Goal: Task Accomplishment & Management: Complete application form

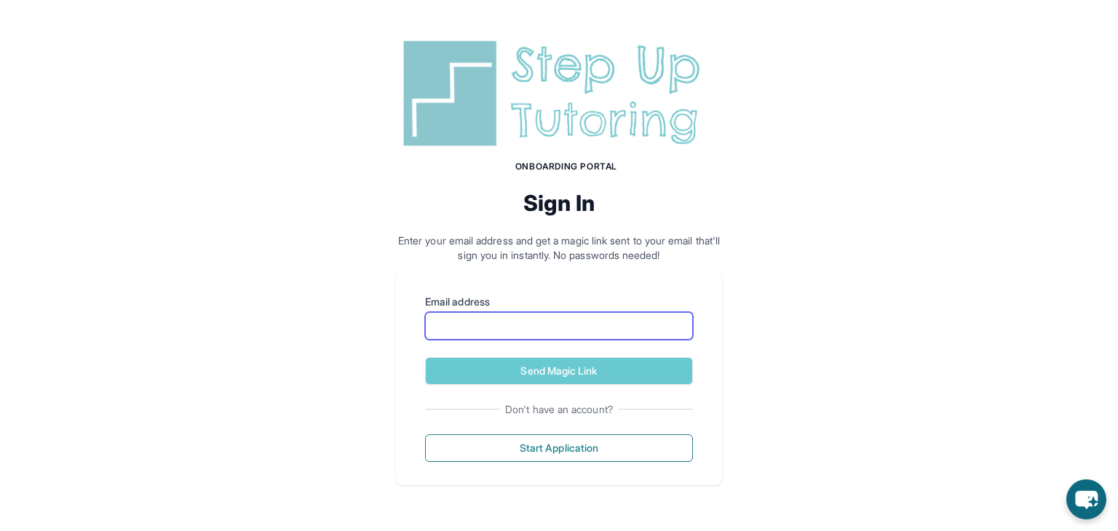
click at [490, 327] on input "Email address" at bounding box center [559, 326] width 268 height 28
type input "**********"
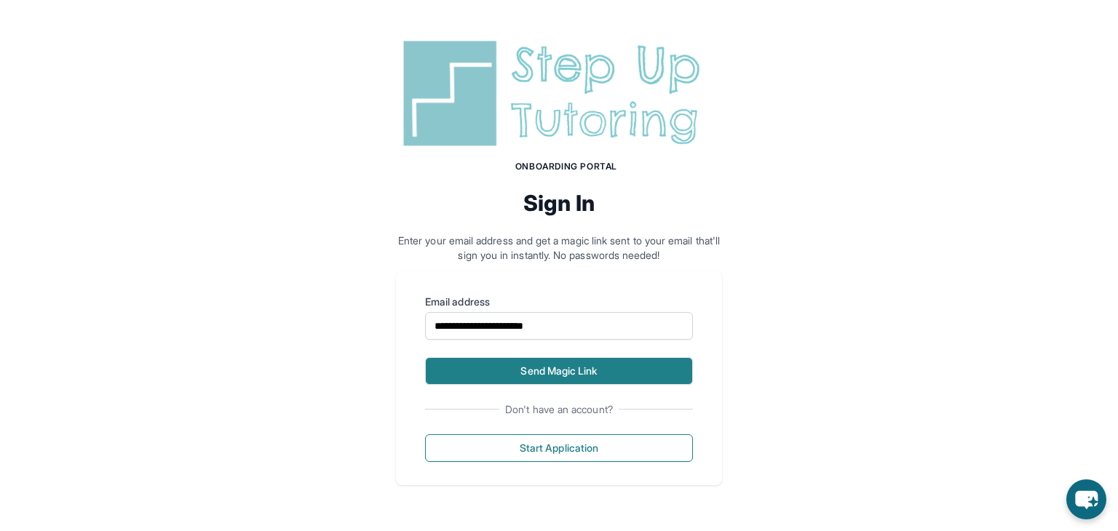
click at [531, 368] on button "Send Magic Link" at bounding box center [559, 371] width 268 height 28
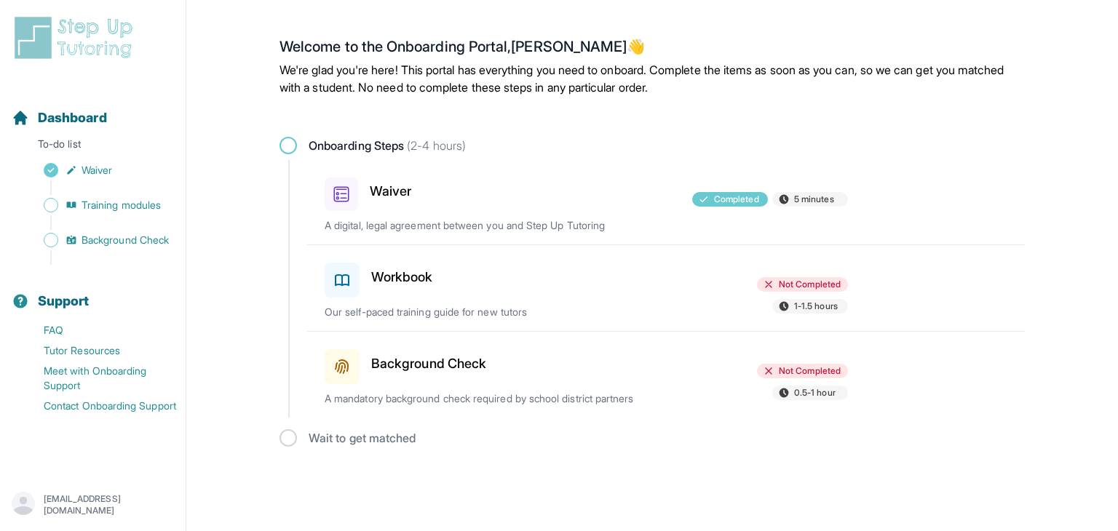
click at [396, 289] on div "Workbook" at bounding box center [410, 277] width 170 height 41
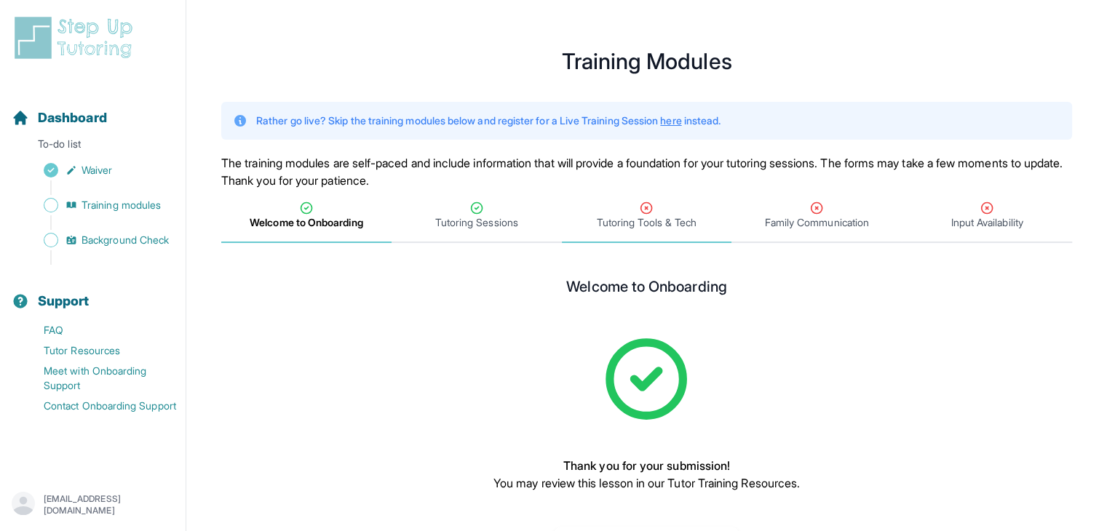
click at [630, 227] on span "Tutoring Tools & Tech" at bounding box center [647, 222] width 100 height 15
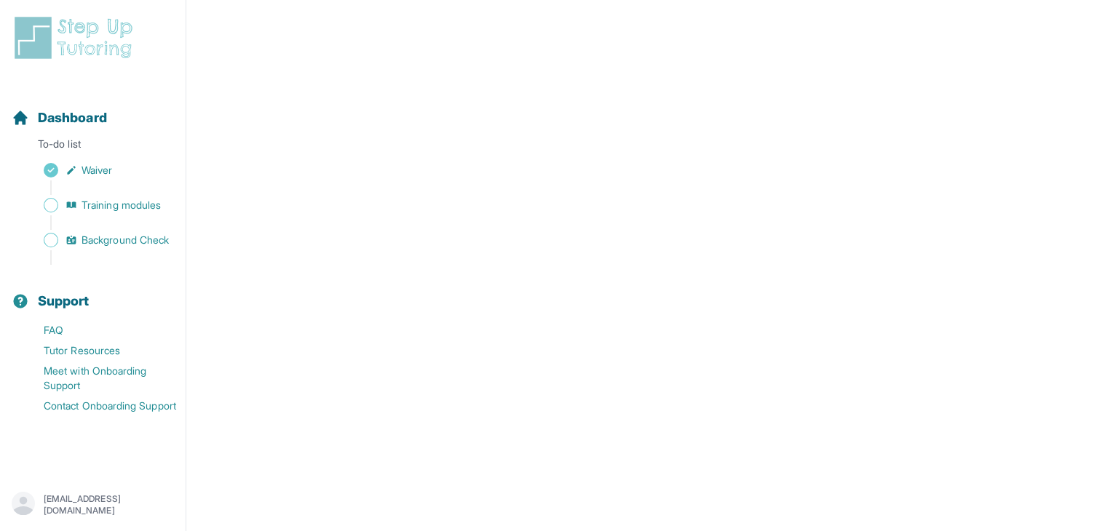
scroll to position [655, 0]
click at [338, 394] on iframe at bounding box center [646, 59] width 851 height 873
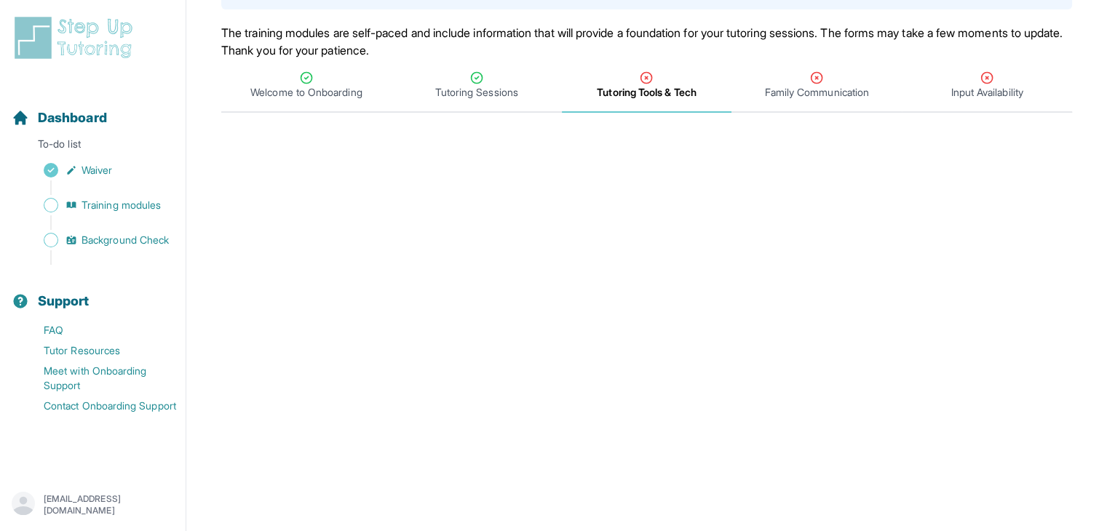
scroll to position [137, 0]
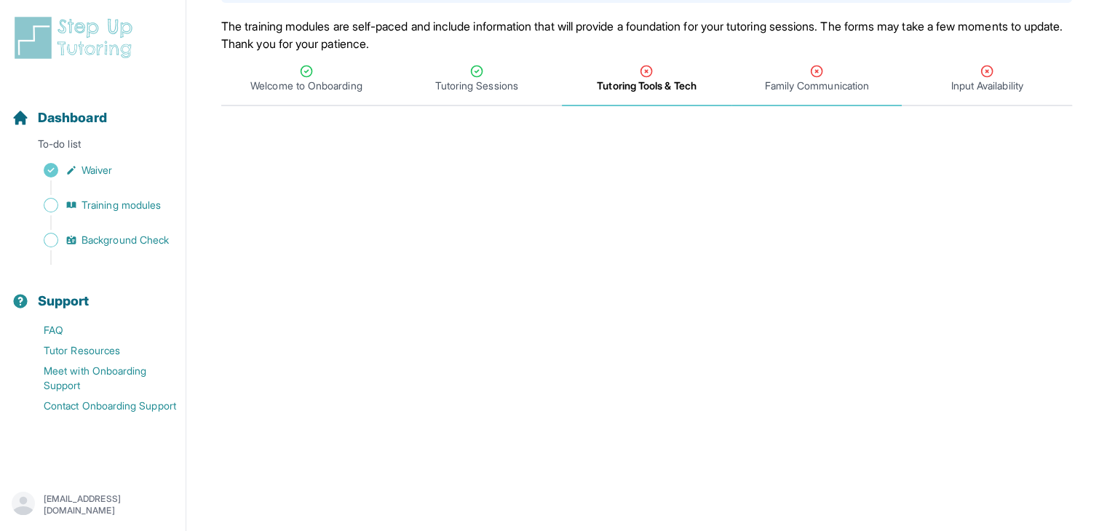
click at [815, 71] on icon "Tabs" at bounding box center [817, 71] width 11 height 11
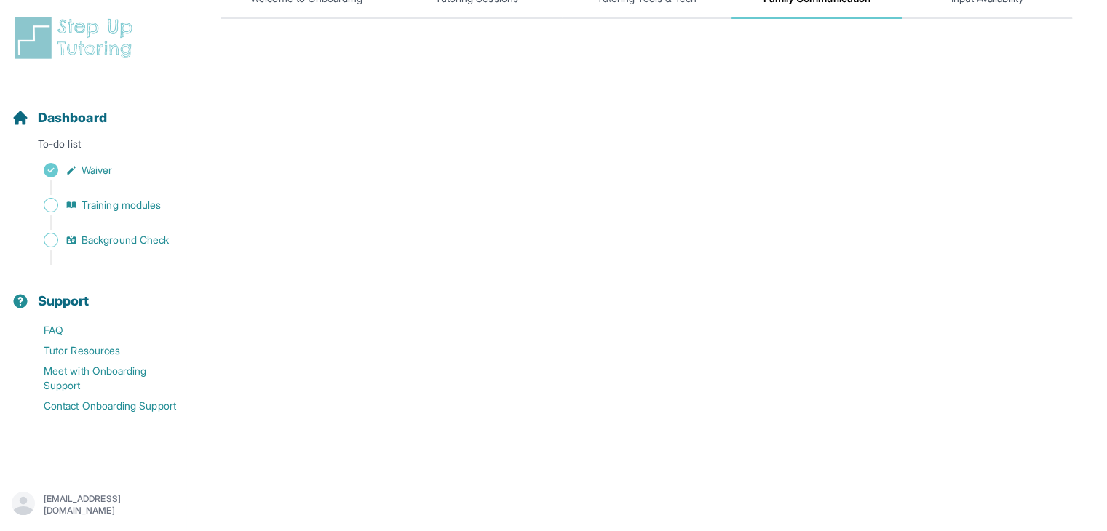
scroll to position [0, 0]
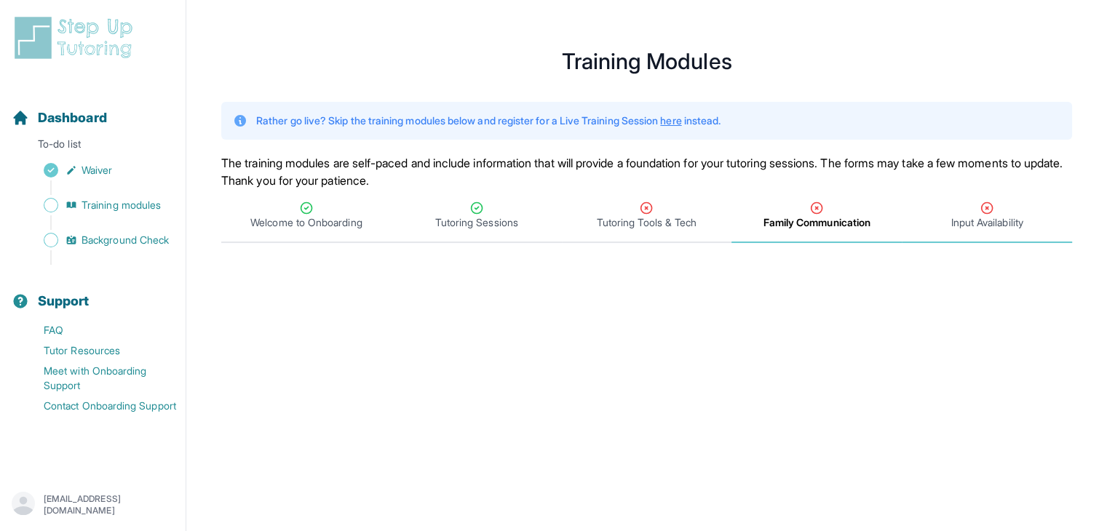
click at [947, 202] on div "Input Availability" at bounding box center [987, 215] width 164 height 29
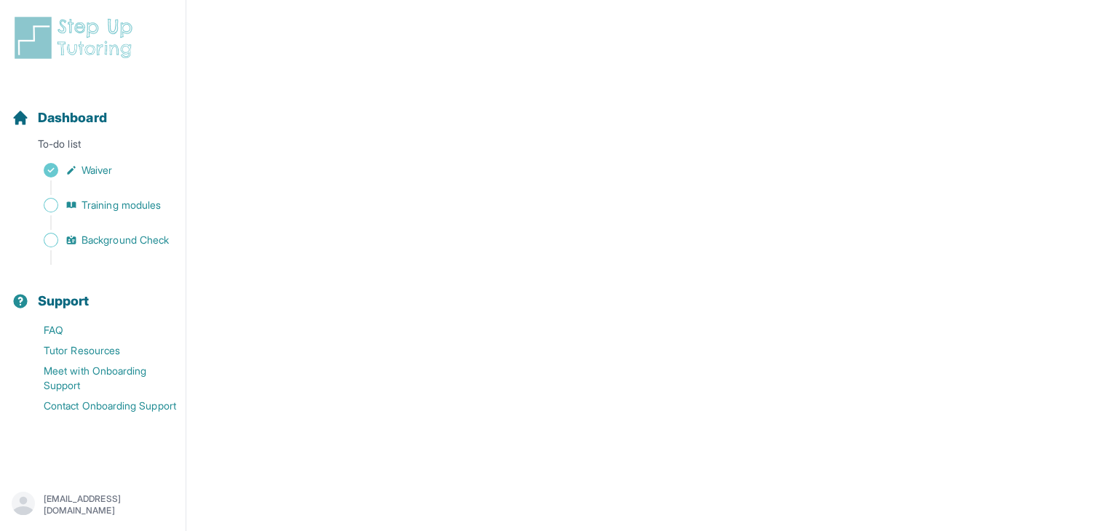
scroll to position [415, 0]
click at [47, 246] on span "Sidebar" at bounding box center [51, 240] width 15 height 15
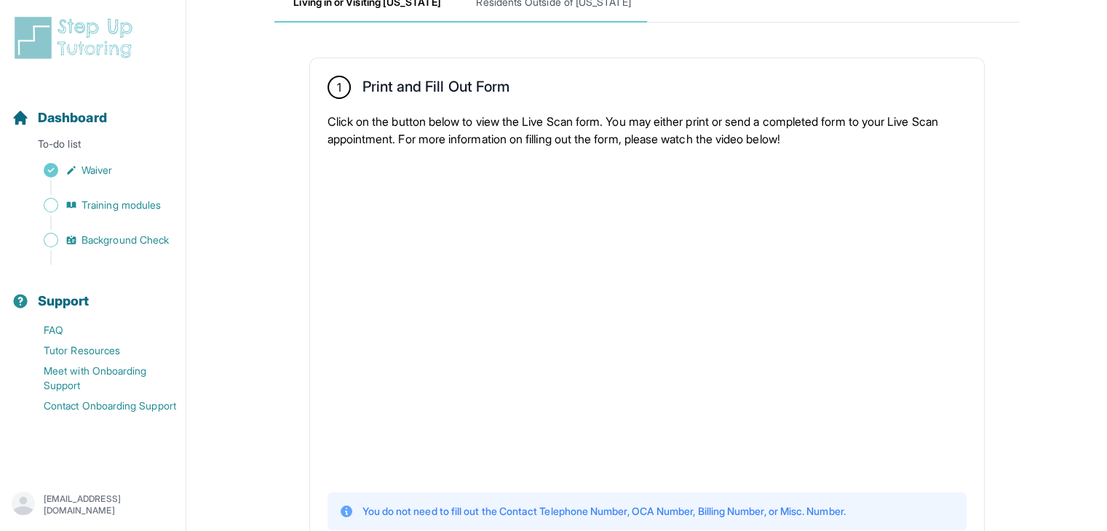
scroll to position [262, 0]
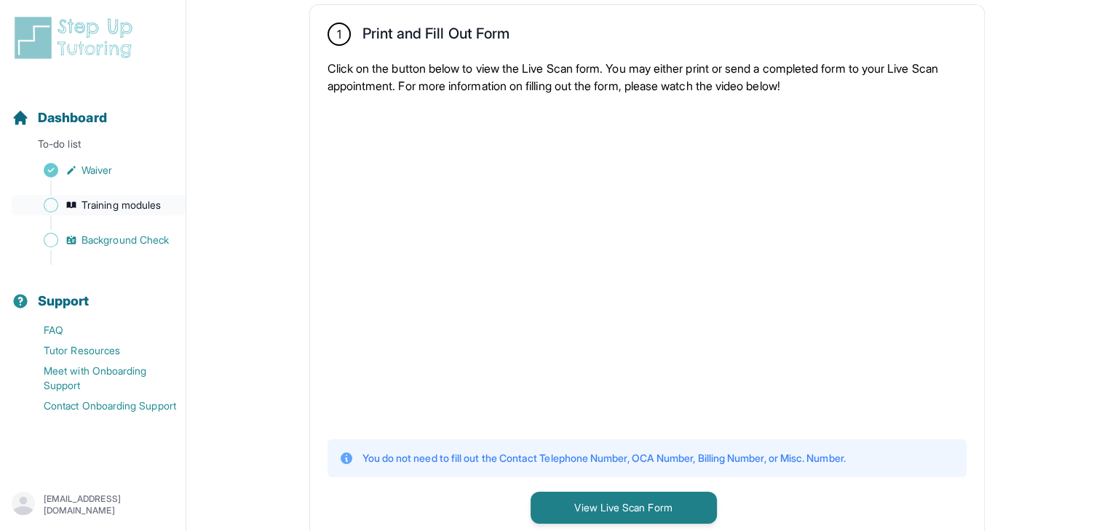
click at [110, 209] on span "Training modules" at bounding box center [121, 205] width 79 height 15
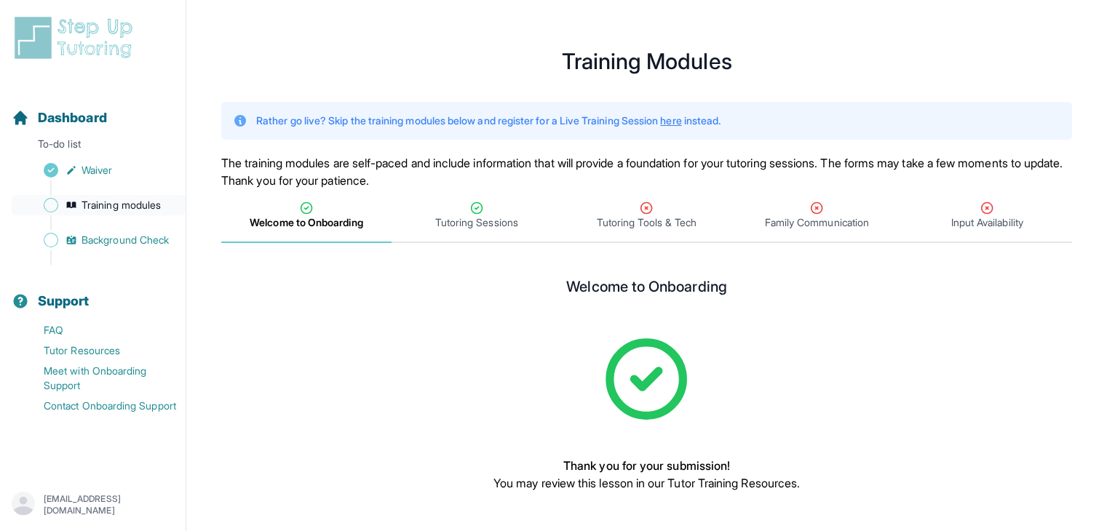
click at [52, 208] on span "Sidebar" at bounding box center [51, 205] width 15 height 15
click at [116, 237] on span "Background Check" at bounding box center [125, 240] width 87 height 15
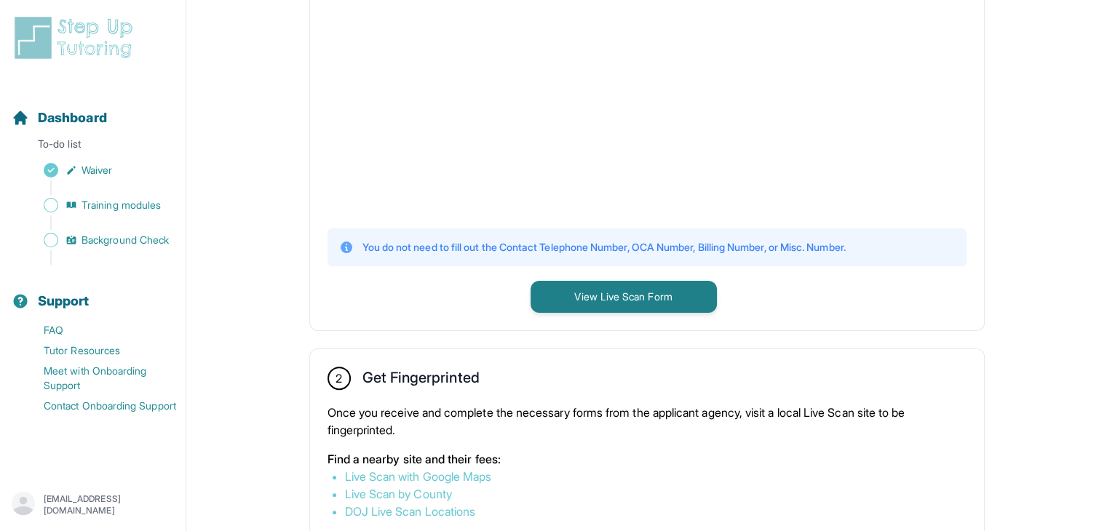
scroll to position [470, 0]
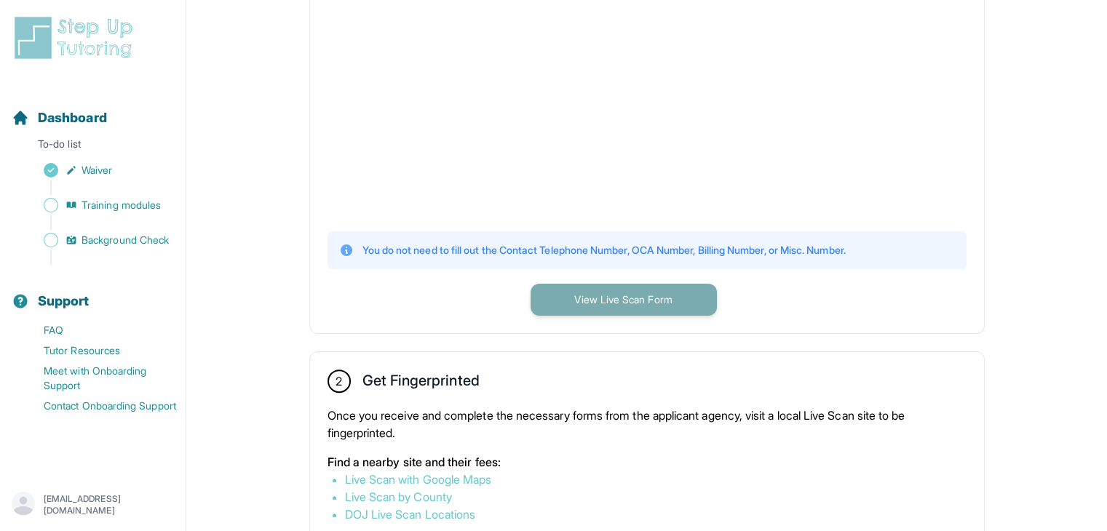
click at [595, 298] on button "View Live Scan Form" at bounding box center [624, 300] width 186 height 32
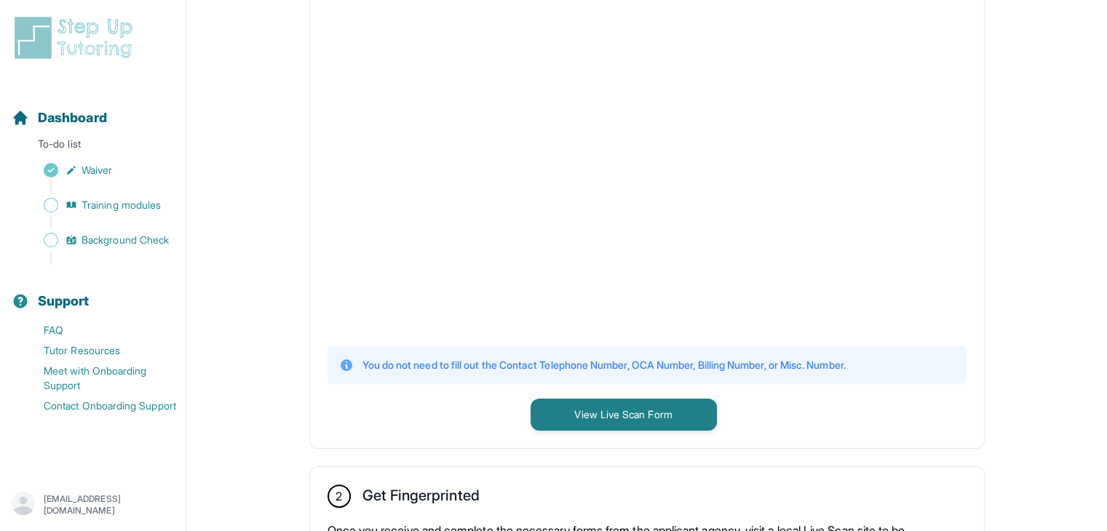
scroll to position [354, 0]
click at [94, 211] on span "Training modules" at bounding box center [121, 205] width 79 height 15
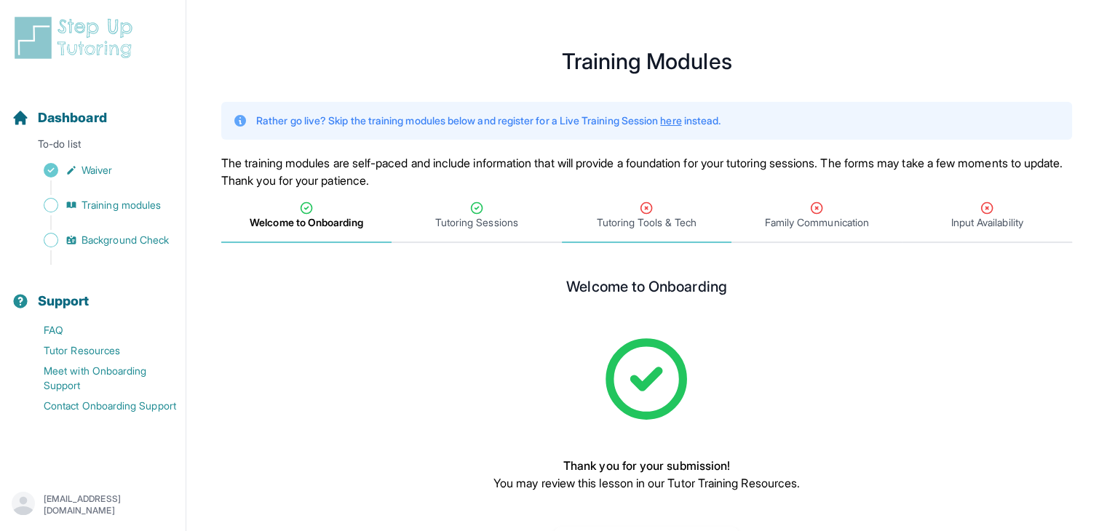
click at [667, 242] on span "Tutoring Tools & Tech" at bounding box center [647, 216] width 170 height 54
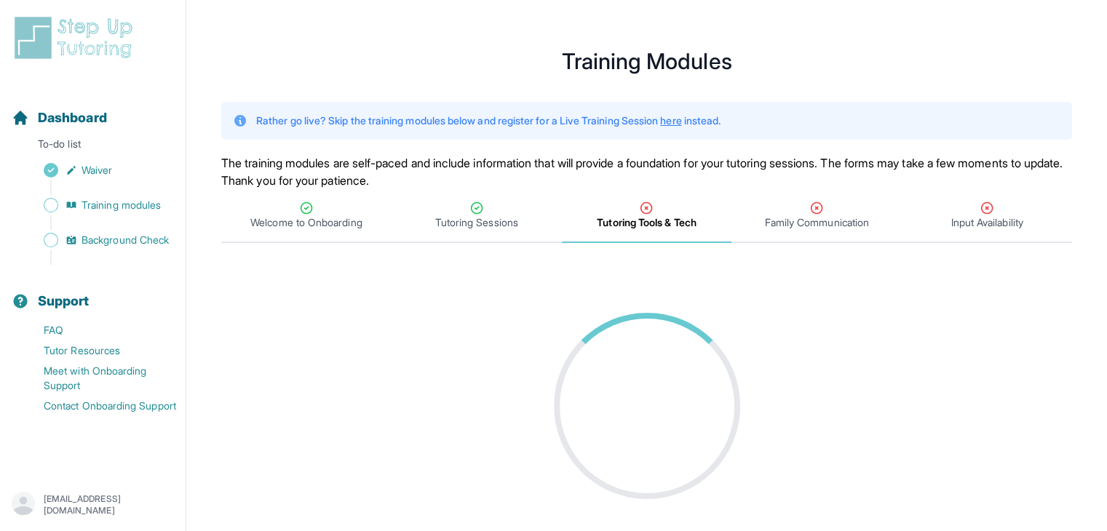
scroll to position [38, 0]
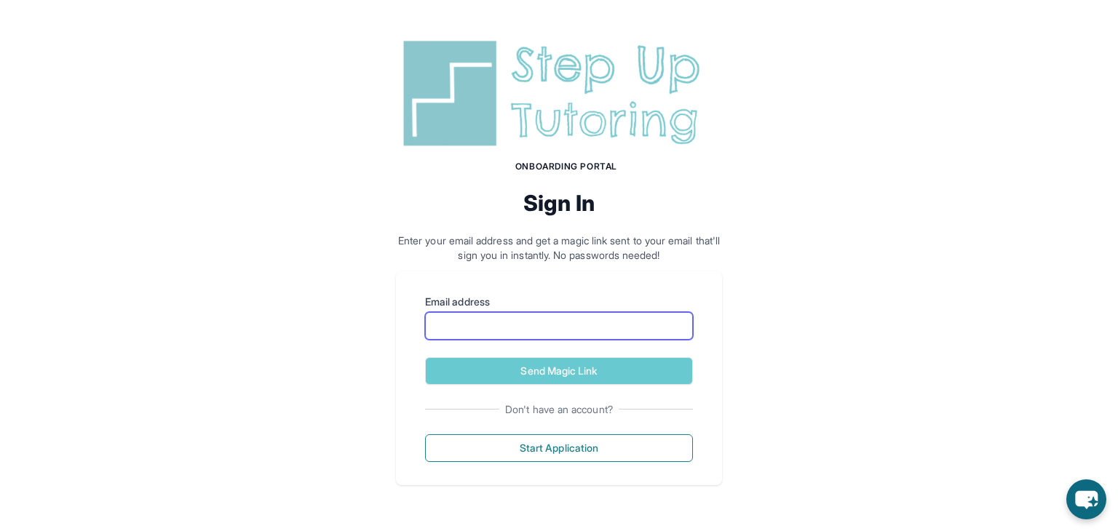
click at [533, 325] on input "Email address" at bounding box center [559, 326] width 268 height 28
